Goal: Task Accomplishment & Management: Use online tool/utility

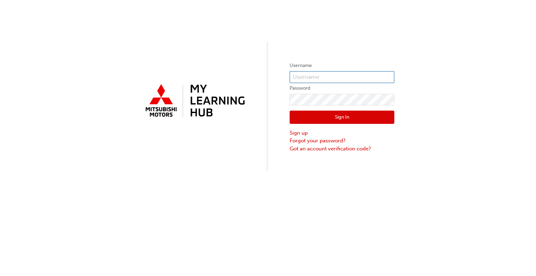
type input "0005441418"
click at [376, 113] on button "Sign In" at bounding box center [342, 117] width 105 height 13
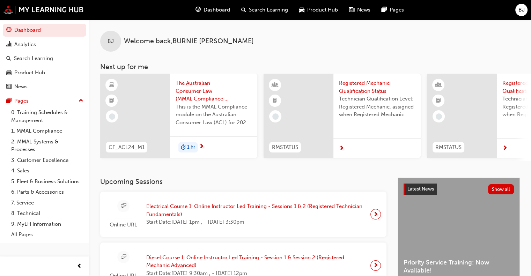
click at [374, 216] on span "next-icon" at bounding box center [375, 214] width 5 height 10
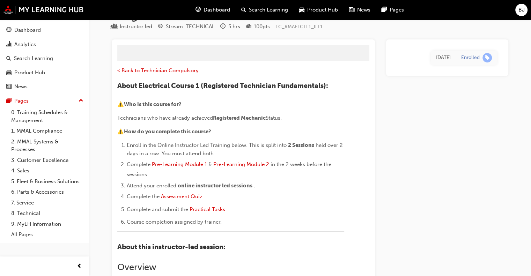
scroll to position [748, 0]
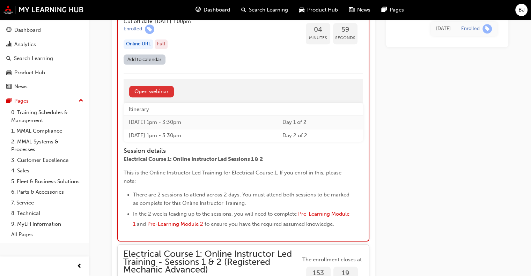
click at [158, 86] on link "Open webinar" at bounding box center [151, 92] width 45 height 12
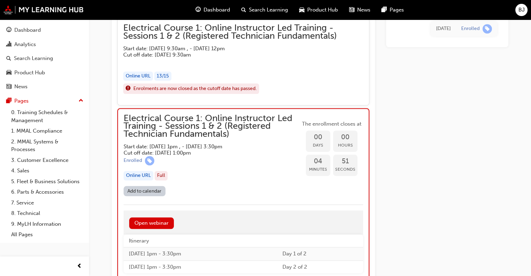
scroll to position [628, 0]
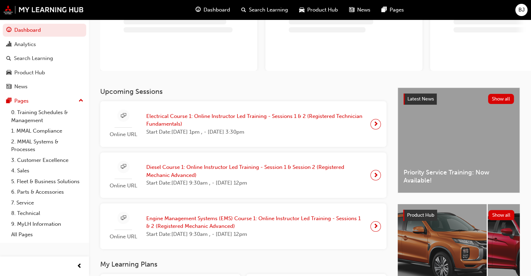
scroll to position [70, 0]
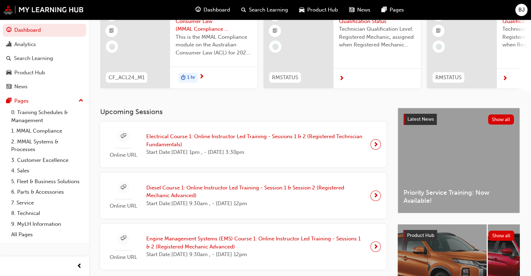
click at [373, 148] on span "next-icon" at bounding box center [375, 145] width 5 height 10
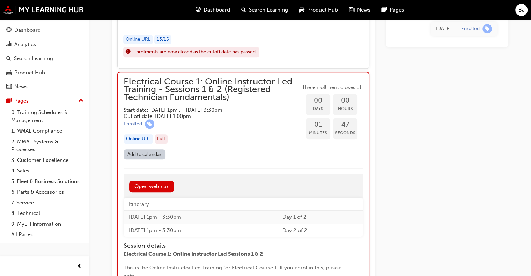
scroll to position [698, 0]
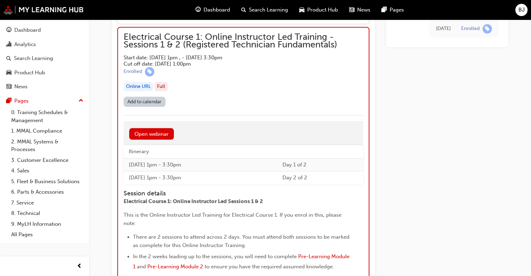
click at [437, 175] on div "[DATE] Enrolled" at bounding box center [447, 11] width 122 height 1262
click at [158, 132] on link "Open webinar" at bounding box center [151, 134] width 45 height 12
